Goal: Information Seeking & Learning: Learn about a topic

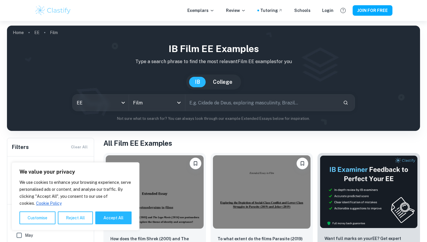
click at [153, 189] on img at bounding box center [155, 191] width 98 height 73
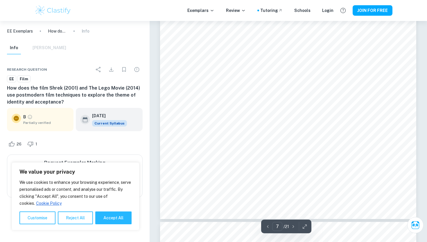
scroll to position [2149, 0]
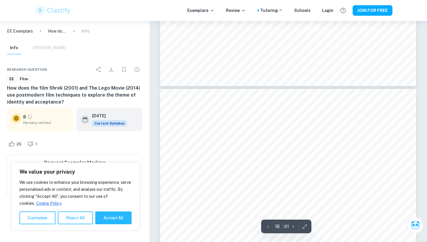
type input "17"
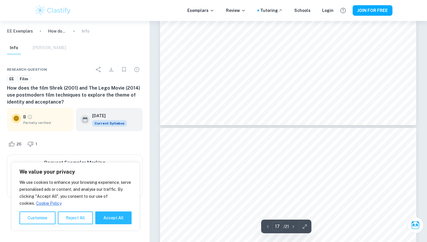
scroll to position [5752, 0]
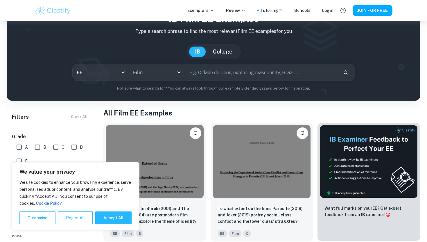
scroll to position [112, 0]
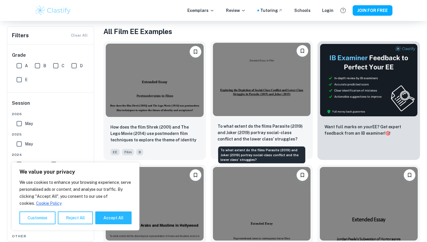
click at [264, 134] on p "To what extent do the films Parasite (2019) and Joker (2019) portray social-cla…" at bounding box center [262, 132] width 89 height 19
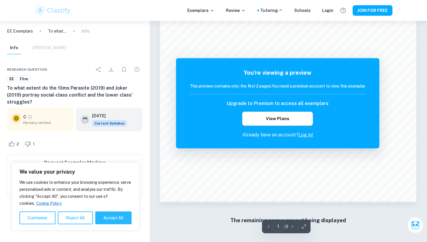
scroll to position [357, 0]
